Goal: Task Accomplishment & Management: Use online tool/utility

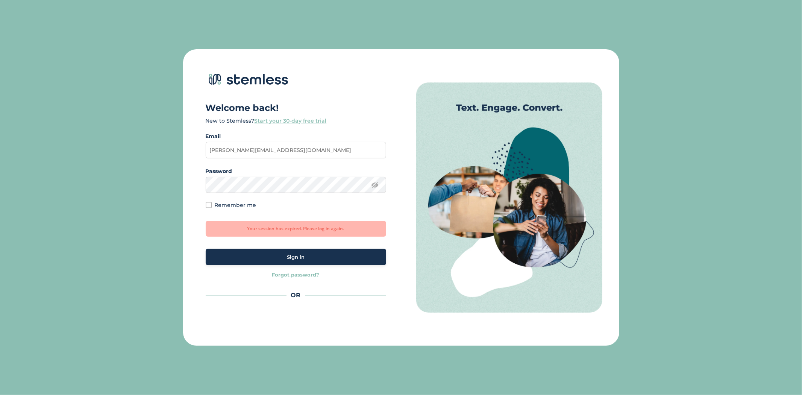
click at [286, 257] on div "Sign in" at bounding box center [296, 257] width 168 height 8
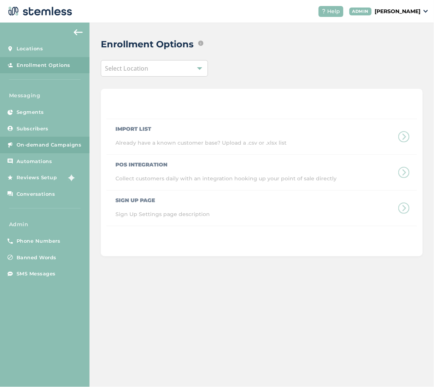
click at [58, 144] on span "On-demand Campaigns" at bounding box center [49, 145] width 65 height 8
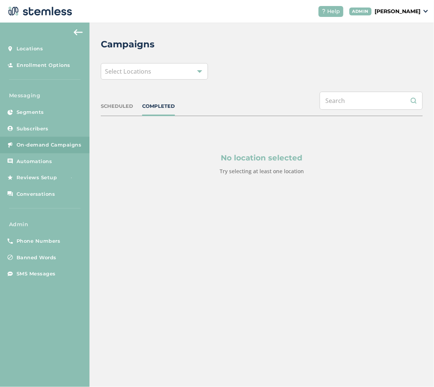
click at [173, 70] on div "Select Locations" at bounding box center [154, 71] width 107 height 17
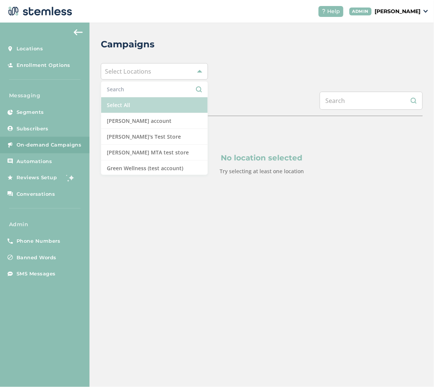
click at [164, 106] on li "Select All" at bounding box center [154, 105] width 106 height 16
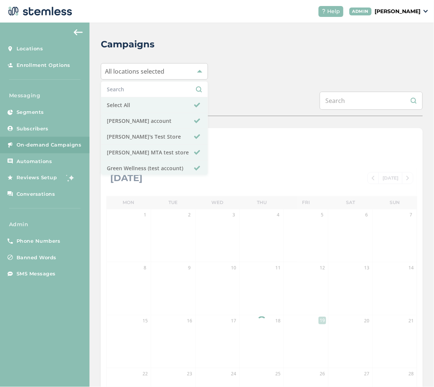
click at [257, 74] on div "All locations selected Select All [PERSON_NAME] account [PERSON_NAME]'s Test St…" at bounding box center [262, 71] width 322 height 17
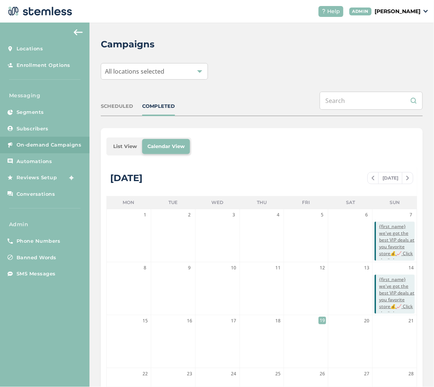
click at [126, 148] on li "List View" at bounding box center [125, 146] width 34 height 15
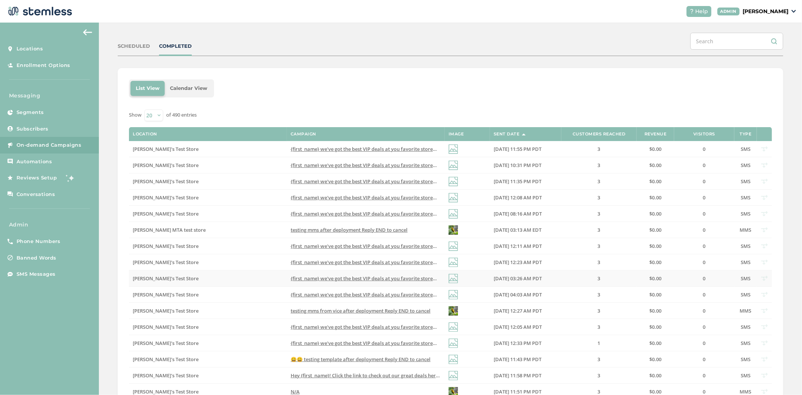
scroll to position [185, 0]
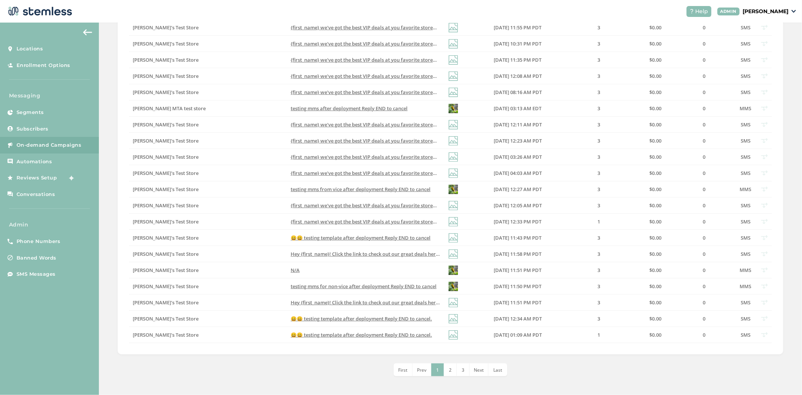
click at [449, 371] on span "2" at bounding box center [450, 369] width 3 height 6
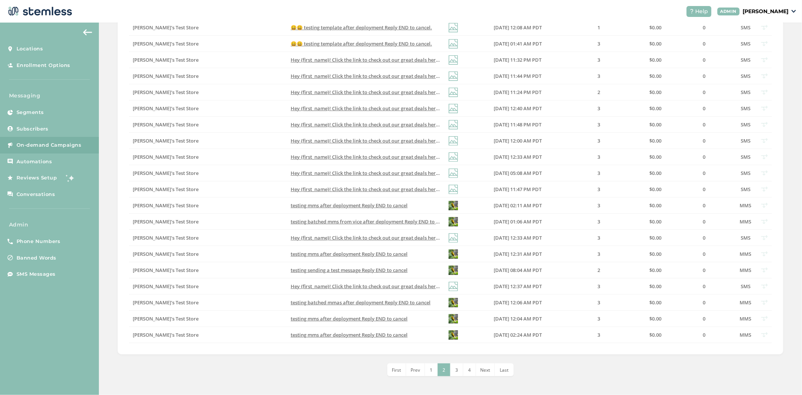
click at [451, 371] on li "3" at bounding box center [456, 369] width 13 height 13
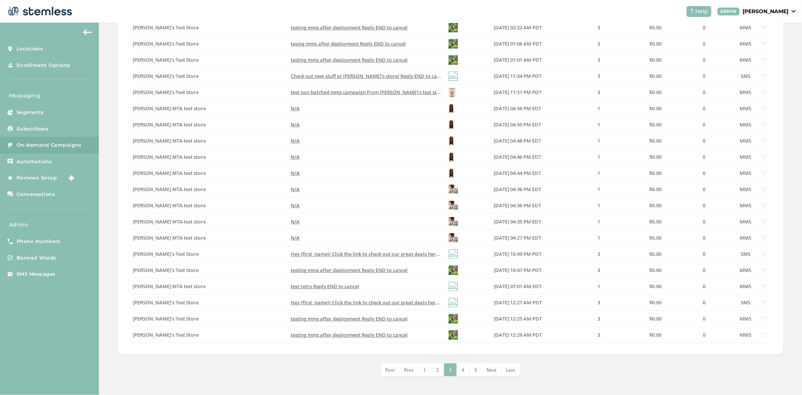
click at [458, 369] on li "4" at bounding box center [463, 369] width 13 height 13
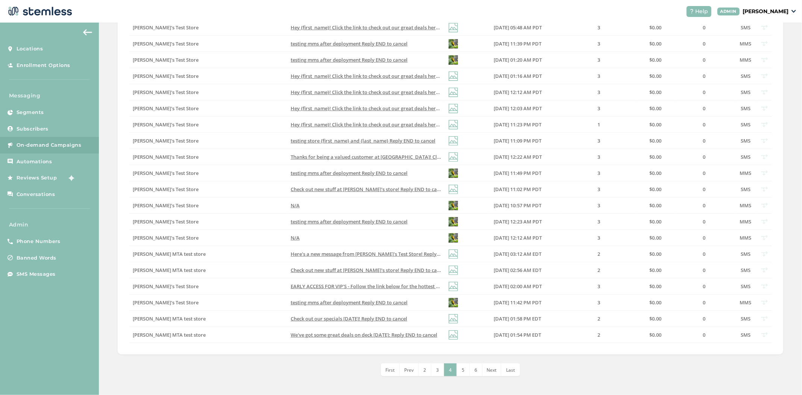
click at [471, 370] on li "6" at bounding box center [475, 369] width 13 height 13
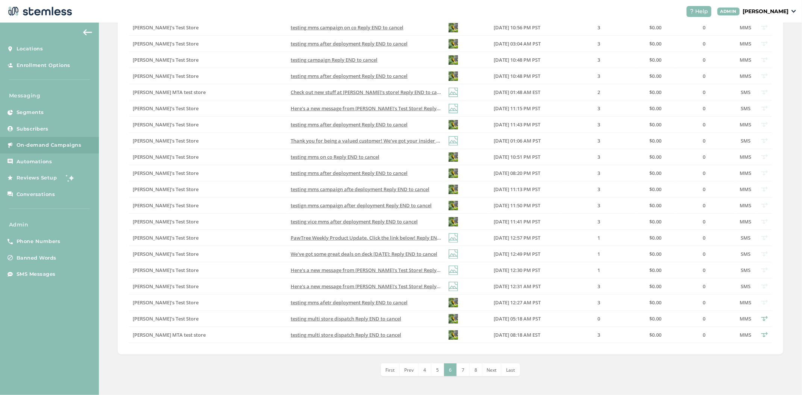
click at [463, 373] on li "7" at bounding box center [463, 369] width 13 height 13
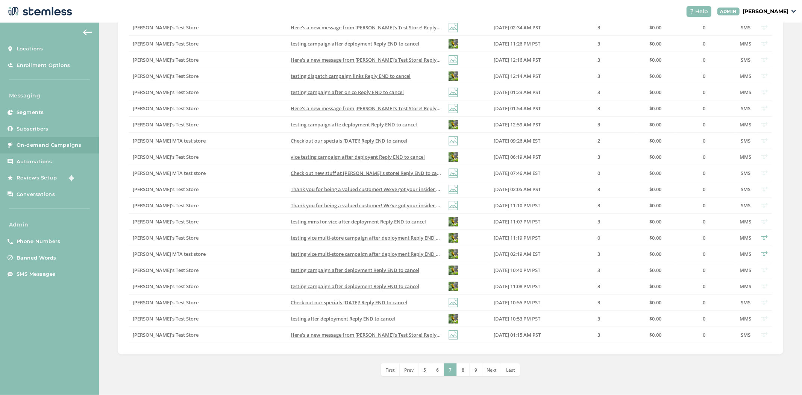
click at [470, 372] on li "9" at bounding box center [475, 369] width 13 height 13
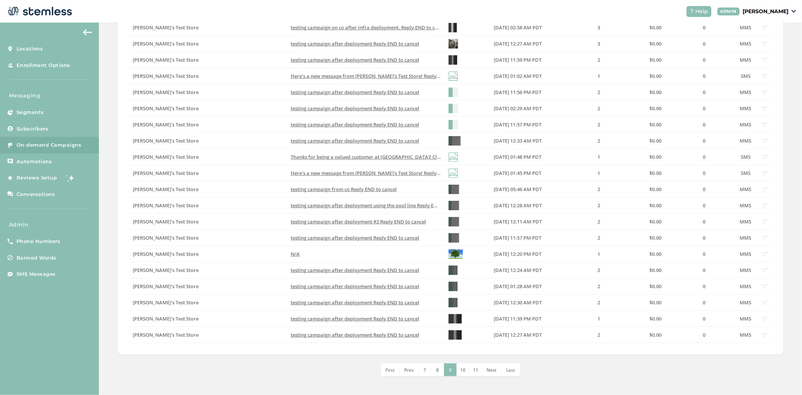
click at [462, 368] on span "10" at bounding box center [462, 369] width 5 height 6
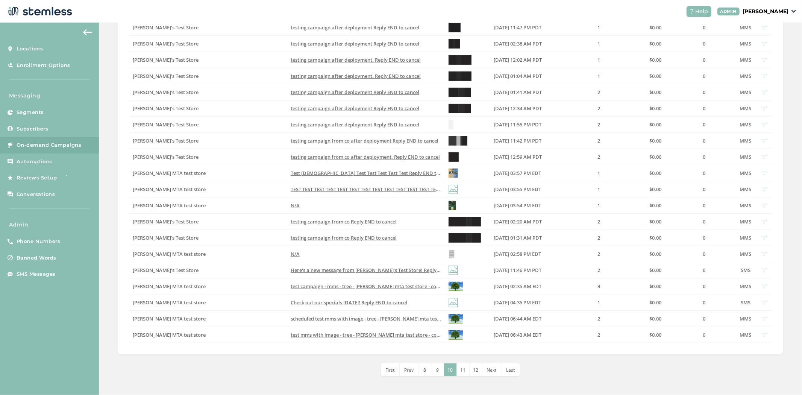
click at [460, 369] on span "11" at bounding box center [462, 369] width 5 height 6
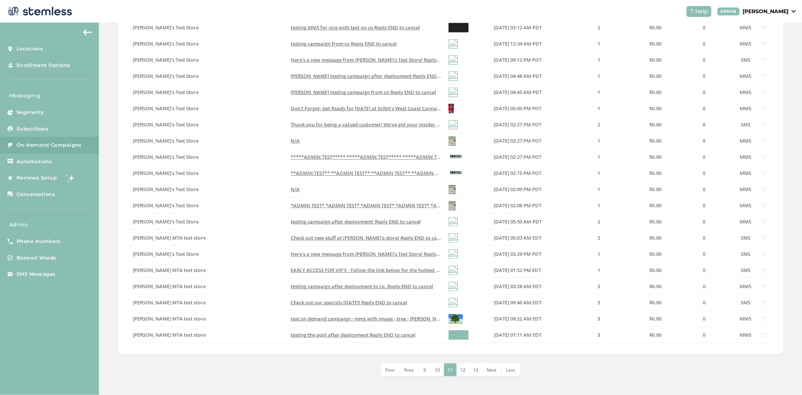
click at [460, 370] on span "12" at bounding box center [462, 369] width 5 height 6
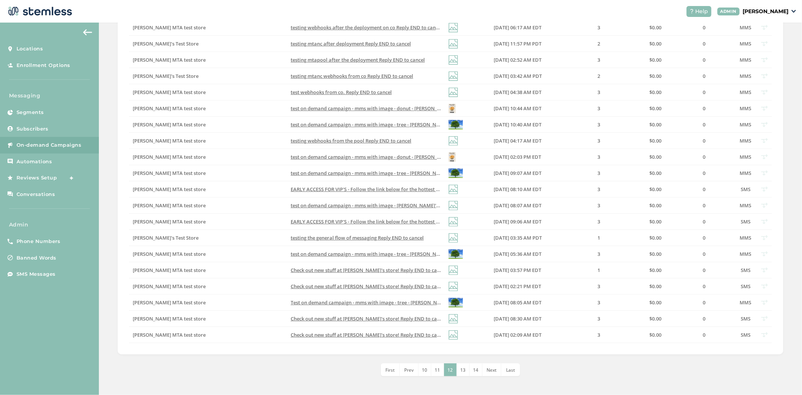
click at [466, 370] on li "13" at bounding box center [463, 369] width 13 height 13
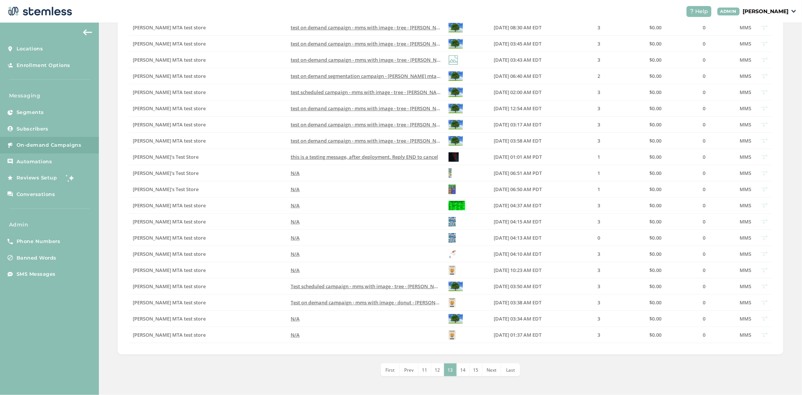
click at [473, 371] on span "15" at bounding box center [475, 369] width 5 height 6
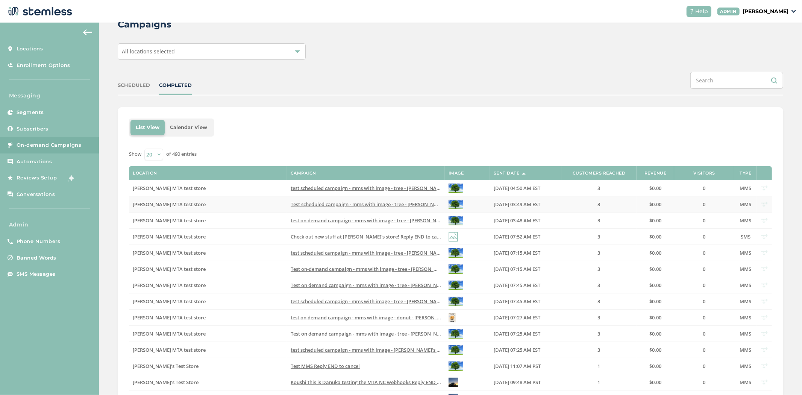
scroll to position [0, 0]
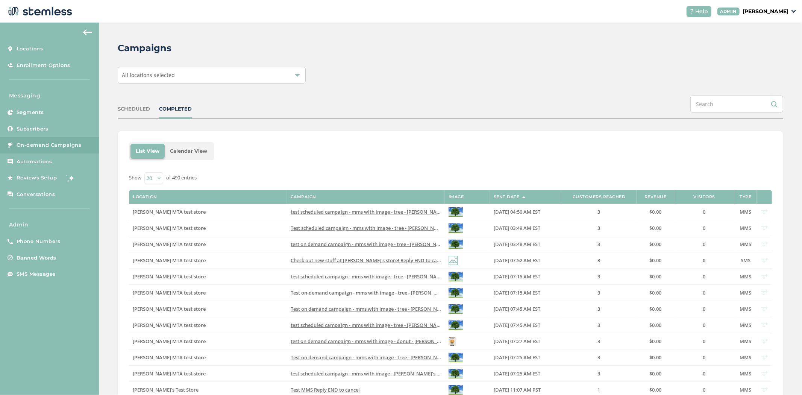
click at [232, 80] on div "All locations selected" at bounding box center [212, 75] width 188 height 17
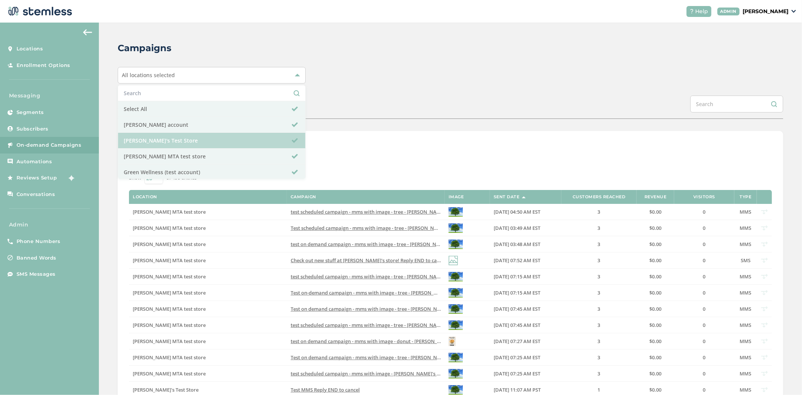
scroll to position [1, 0]
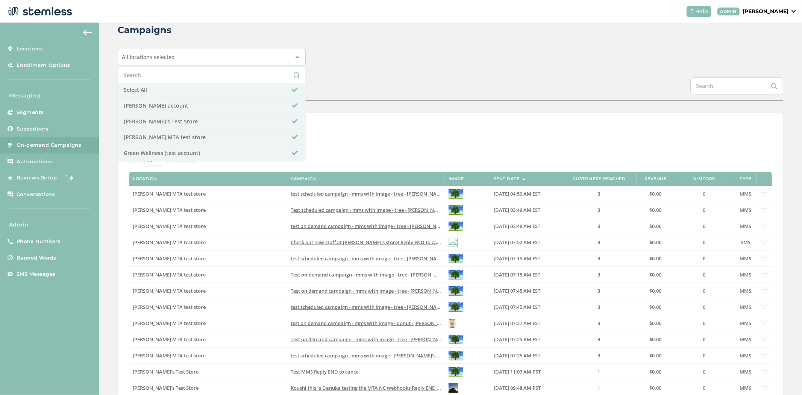
click at [426, 16] on header "Help ADMIN [PERSON_NAME]" at bounding box center [401, 11] width 802 height 23
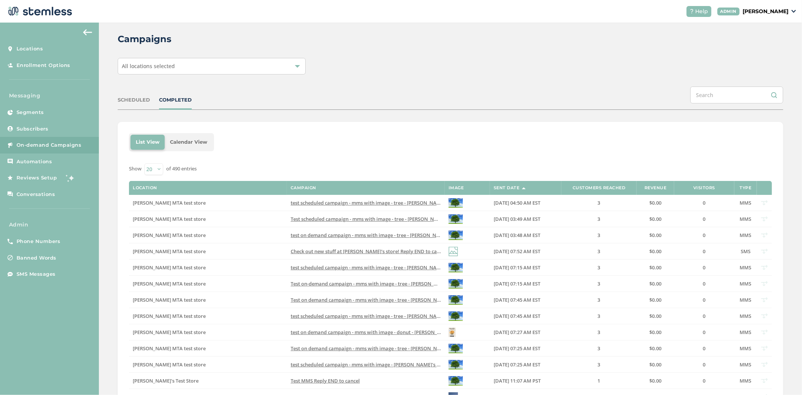
scroll to position [0, 0]
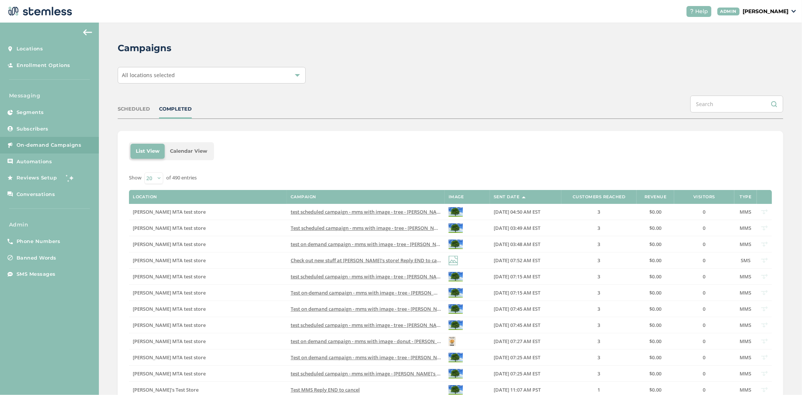
click at [242, 72] on div "All locations selected" at bounding box center [212, 75] width 188 height 17
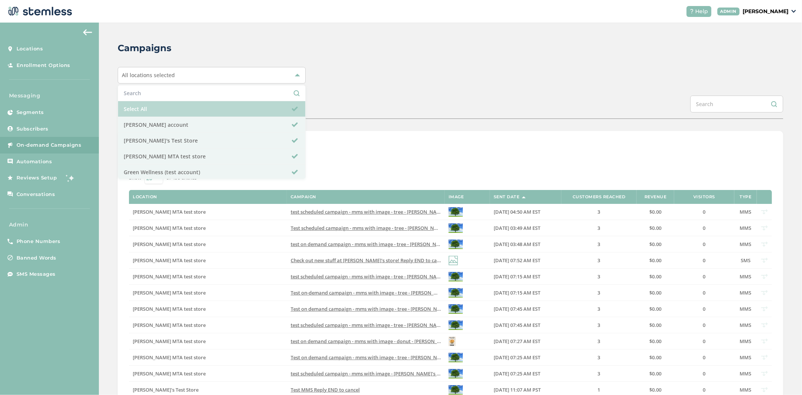
click at [216, 107] on li "Select All" at bounding box center [211, 109] width 187 height 16
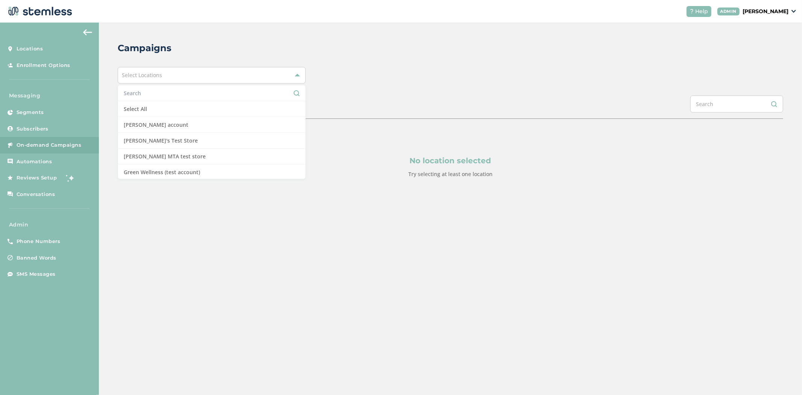
click at [487, 53] on div "Campaigns" at bounding box center [447, 48] width 659 height 14
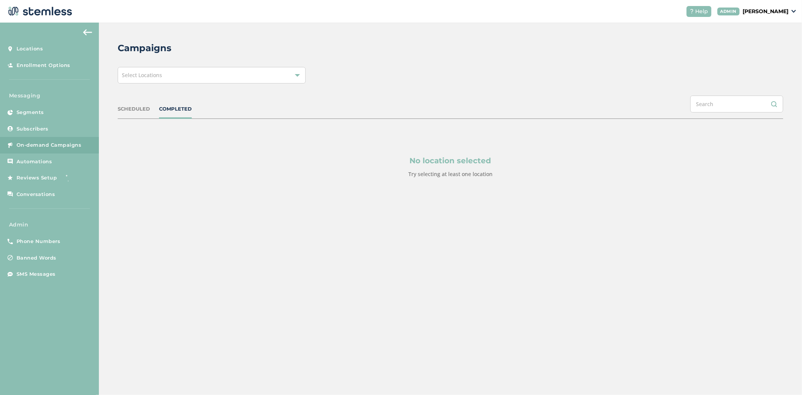
click at [783, 9] on p "[PERSON_NAME]" at bounding box center [765, 12] width 46 height 8
click at [753, 68] on link "Logout" at bounding box center [769, 68] width 37 height 8
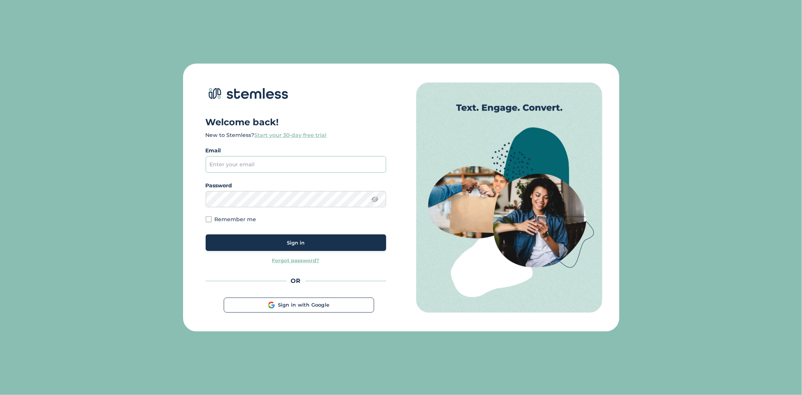
type input "[PERSON_NAME][EMAIL_ADDRESS][DOMAIN_NAME]"
click at [279, 245] on div "Sign in" at bounding box center [296, 243] width 168 height 8
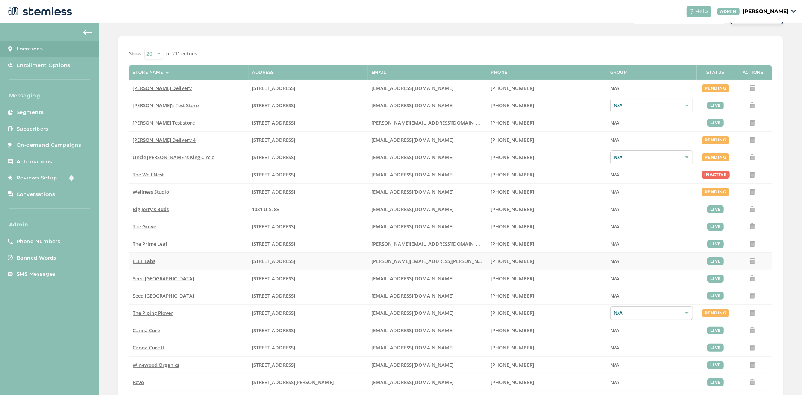
scroll to position [118, 0]
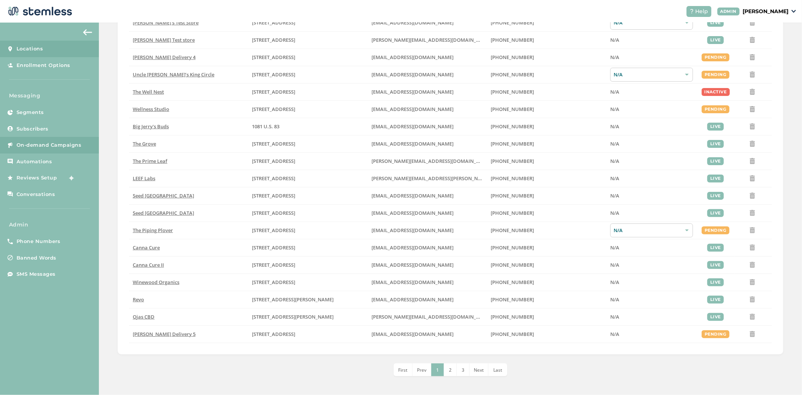
click at [36, 139] on link "On-demand Campaigns" at bounding box center [49, 145] width 99 height 17
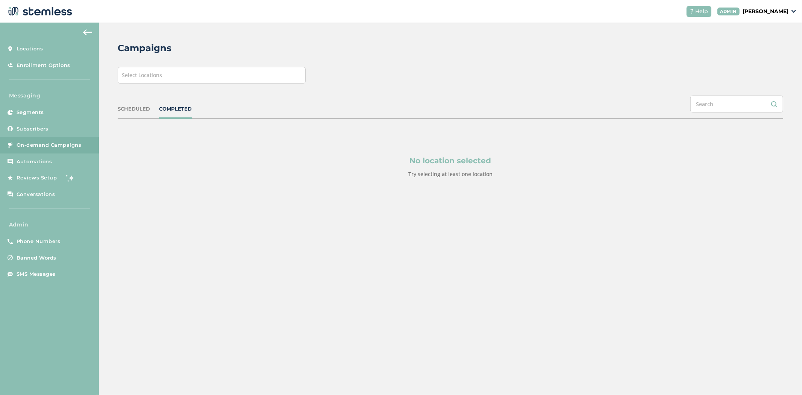
click at [193, 74] on div "Select Locations" at bounding box center [212, 75] width 188 height 17
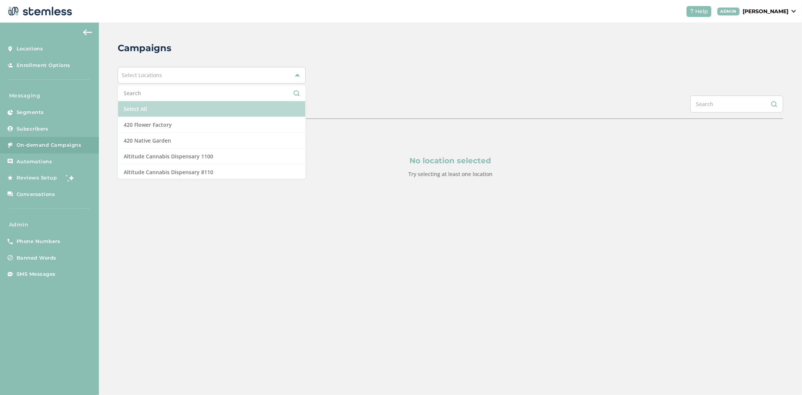
click at [175, 112] on li "Select All" at bounding box center [211, 109] width 187 height 16
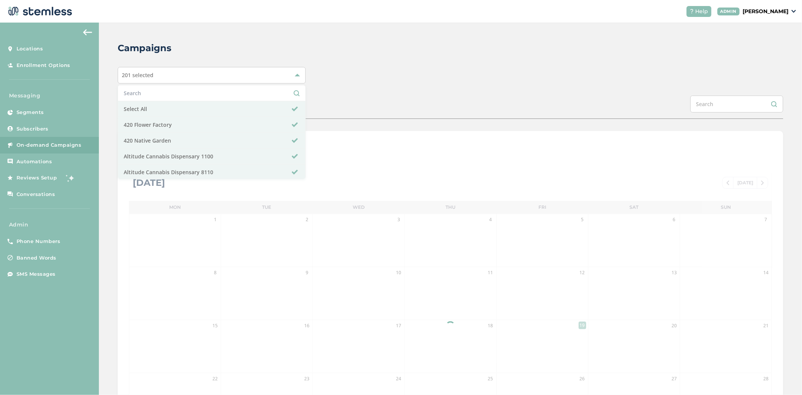
click at [433, 70] on div "201 selected Select All 420 Flower Factory 420 Native Garden Altitude Cannabis …" at bounding box center [450, 75] width 665 height 17
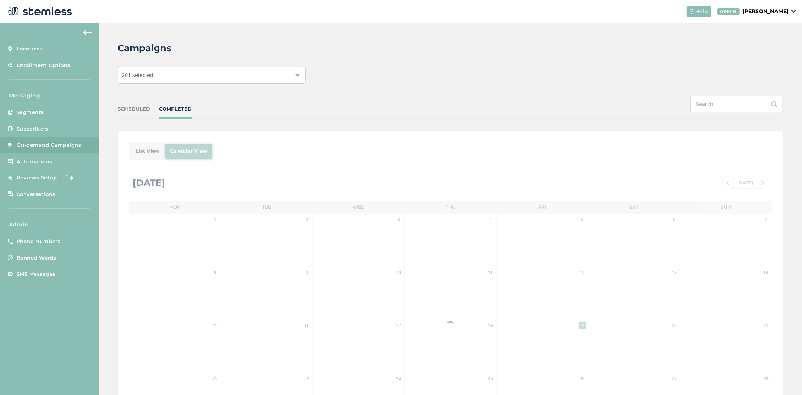
drag, startPoint x: 117, startPoint y: 150, endPoint x: 152, endPoint y: 154, distance: 35.2
click at [122, 150] on div "Campaigns 201 selected SCHEDULED COMPLETED List View Calendar View [DATE] [DATE…" at bounding box center [450, 266] width 703 height 486
click at [151, 154] on div "List View Calendar View [DATE] [DATE] Mon Tue Wed Thu Fri Sat Sun 1 2 3 4 5 6 7…" at bounding box center [450, 310] width 665 height 359
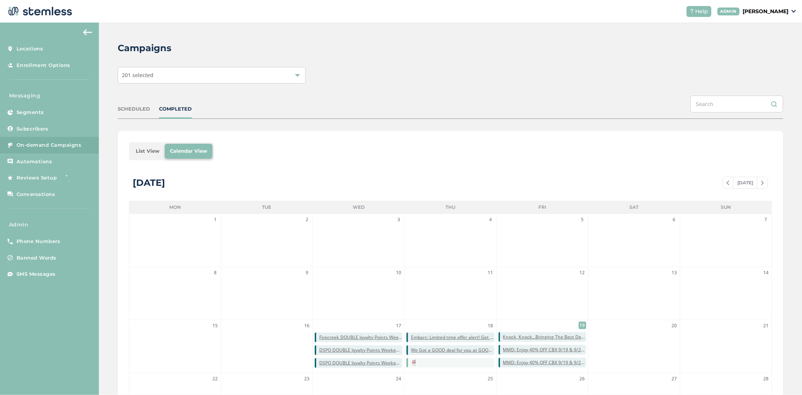
click at [150, 154] on li "List View" at bounding box center [147, 151] width 34 height 15
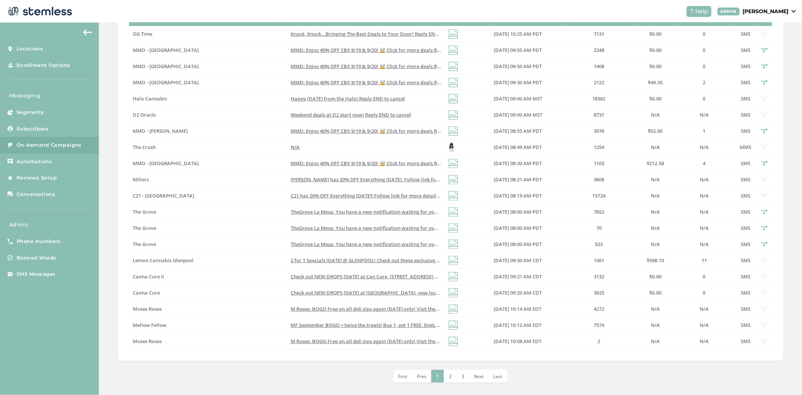
scroll to position [185, 0]
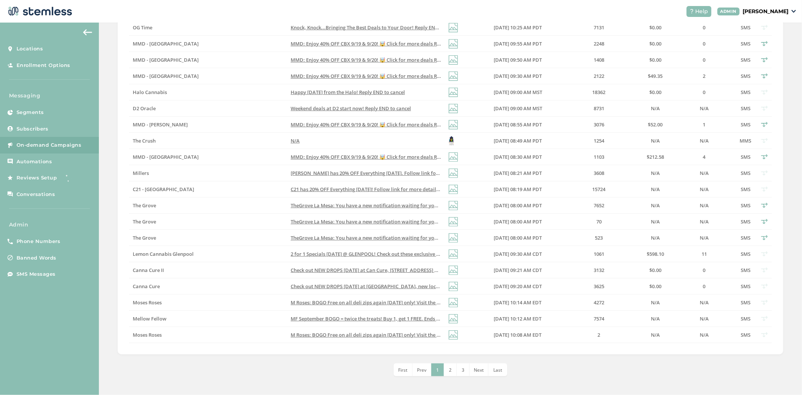
click at [449, 372] on span "2" at bounding box center [450, 369] width 3 height 6
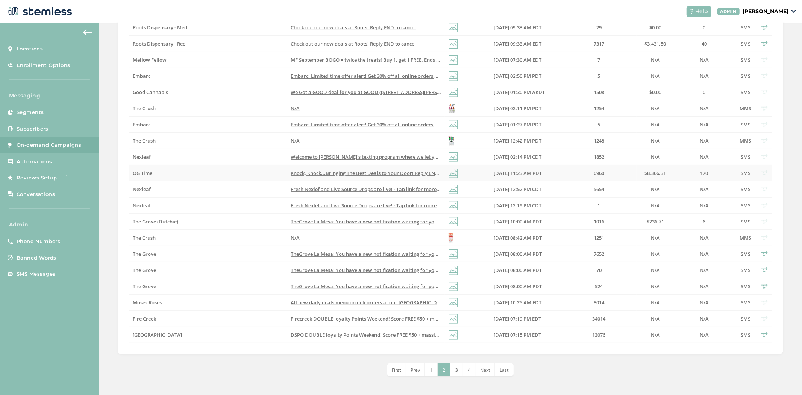
click at [330, 174] on span "Knock, Knock...Bringing The Best Deals to Your Door! Reply END to cancel" at bounding box center [376, 173] width 170 height 7
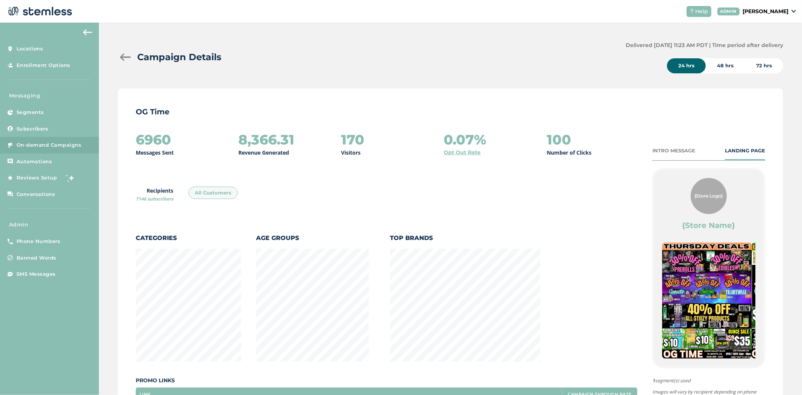
scroll to position [395, 661]
click at [660, 144] on div "6960 Messages Sent 8,366.31 Revenue Generated 170 Visitors 0.07% Opt Out Rate 1…" at bounding box center [450, 302] width 629 height 340
click at [662, 148] on div "INTRO MESSAGE" at bounding box center [673, 151] width 43 height 8
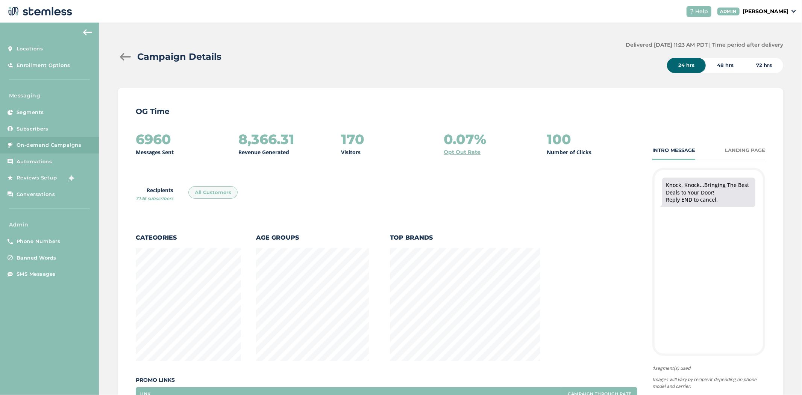
scroll to position [0, 0]
click at [714, 66] on div "48 hrs" at bounding box center [724, 65] width 39 height 15
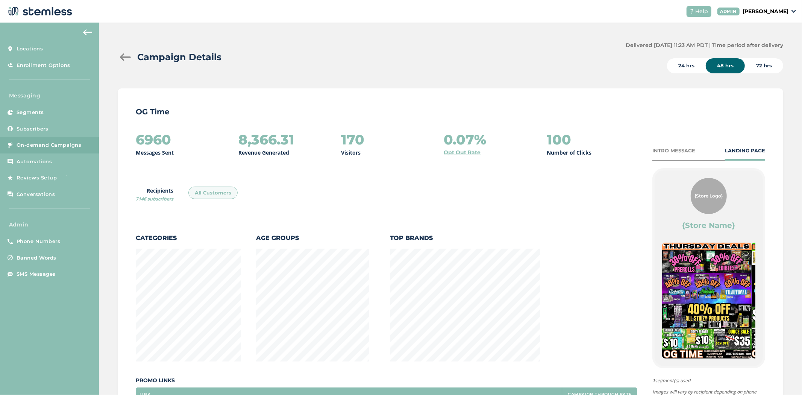
click at [692, 66] on div "24 hrs" at bounding box center [686, 65] width 39 height 15
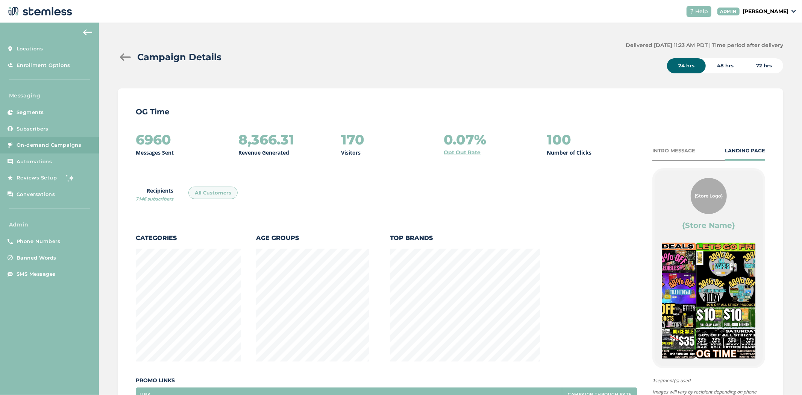
drag, startPoint x: 701, startPoint y: 298, endPoint x: 661, endPoint y: 290, distance: 40.8
click at [655, 292] on div "{Store Logo} {Store Name} Happy [DATE]! Ounce Deals! Eighth Deals! Plug Play De…" at bounding box center [708, 267] width 108 height 195
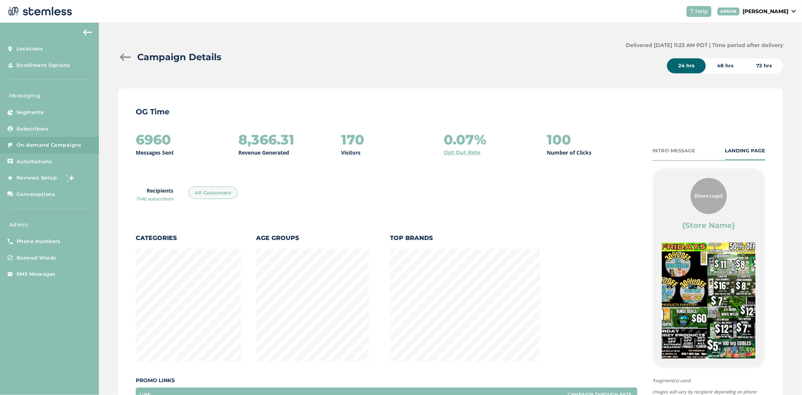
drag, startPoint x: 693, startPoint y: 292, endPoint x: 646, endPoint y: 281, distance: 48.3
click at [645, 286] on div "6960 Messages Sent 8,366.31 Revenue Generated 170 Visitors 0.07% Opt Out Rate 1…" at bounding box center [450, 302] width 629 height 340
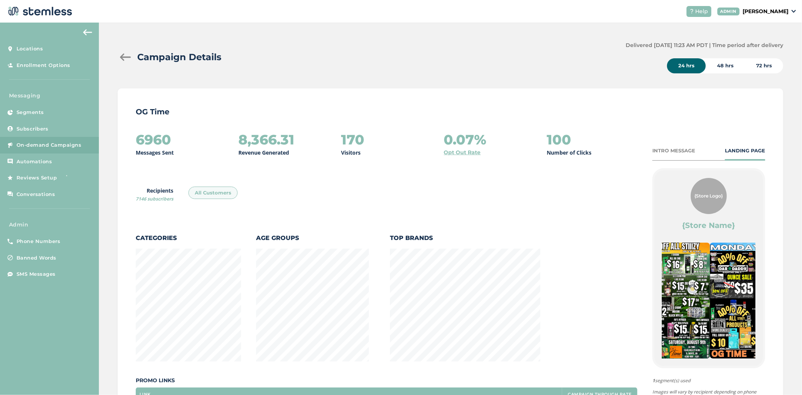
drag, startPoint x: 677, startPoint y: 294, endPoint x: 663, endPoint y: 292, distance: 14.0
click at [663, 292] on img at bounding box center [664, 300] width 89 height 116
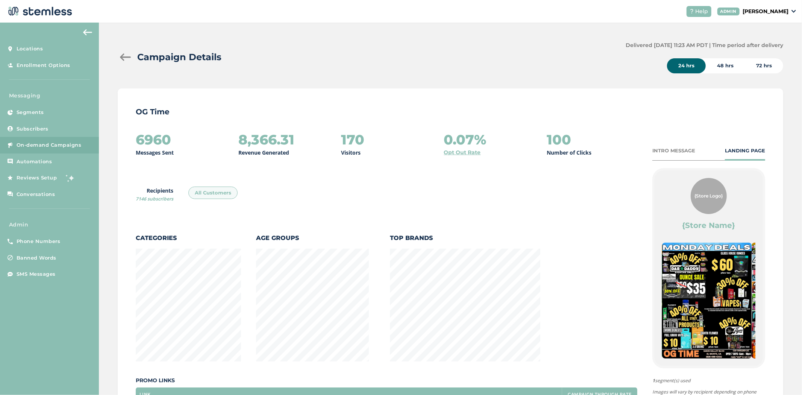
drag, startPoint x: 728, startPoint y: 298, endPoint x: 664, endPoint y: 292, distance: 64.2
click at [662, 292] on img at bounding box center [706, 300] width 89 height 116
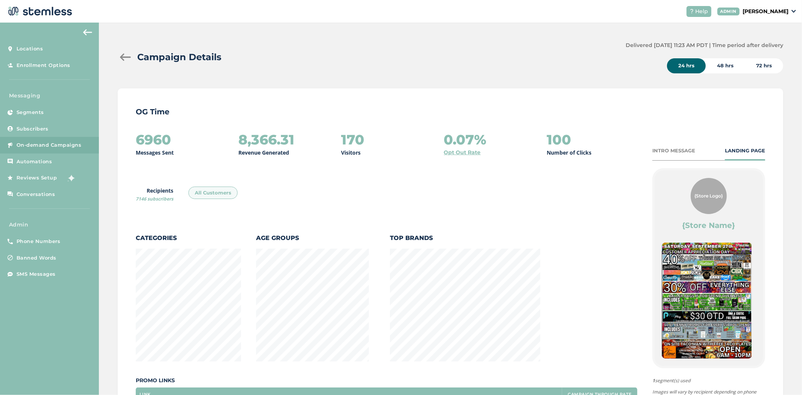
drag, startPoint x: 709, startPoint y: 295, endPoint x: 639, endPoint y: 292, distance: 70.4
click at [641, 292] on div "6960 Messages Sent 8,366.31 Revenue Generated 170 Visitors 0.07% Opt Out Rate 1…" at bounding box center [450, 302] width 629 height 340
drag, startPoint x: 695, startPoint y: 291, endPoint x: 755, endPoint y: 292, distance: 60.1
click at [765, 295] on div "OG Time 6960 Messages Sent 8,366.31 Revenue Generated 170 Visitors 0.07% Opt Ou…" at bounding box center [450, 285] width 665 height 395
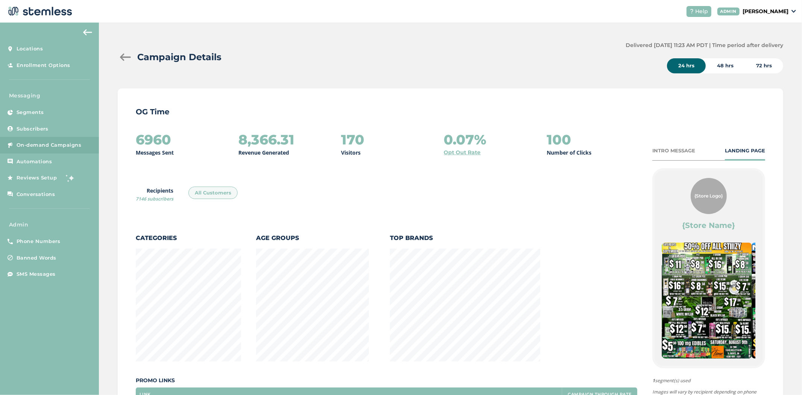
drag, startPoint x: 703, startPoint y: 291, endPoint x: 752, endPoint y: 290, distance: 49.2
click at [751, 291] on div "{Store Logo} {Store Name} Happy [DATE]! Ounce Deals! Eighth Deals! Plug Play De…" at bounding box center [708, 267] width 108 height 195
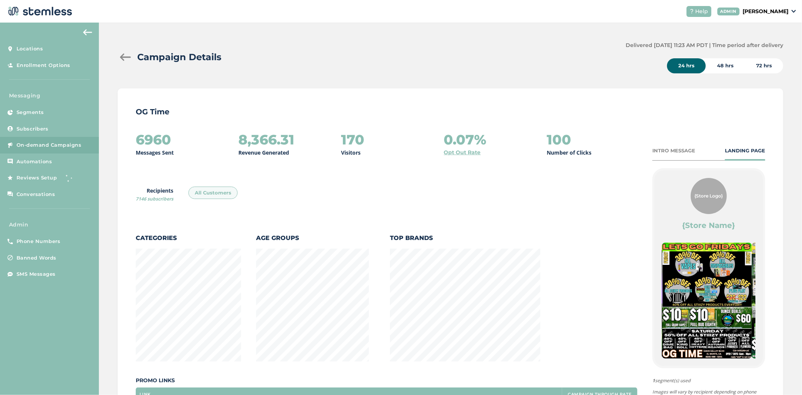
drag, startPoint x: 712, startPoint y: 291, endPoint x: 749, endPoint y: 286, distance: 37.5
click at [743, 287] on img at bounding box center [706, 300] width 89 height 116
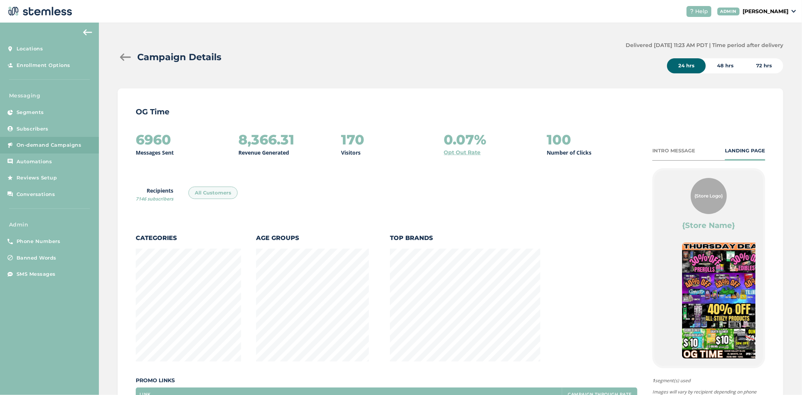
drag, startPoint x: 682, startPoint y: 290, endPoint x: 744, endPoint y: 286, distance: 62.6
click at [742, 286] on img at bounding box center [726, 300] width 89 height 116
